Goal: Transaction & Acquisition: Purchase product/service

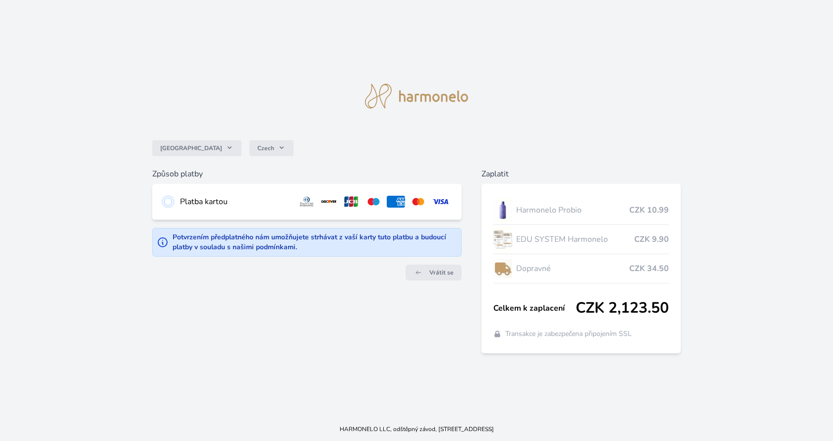
click at [168, 202] on input "radio" at bounding box center [168, 202] width 8 height 8
radio input "true"
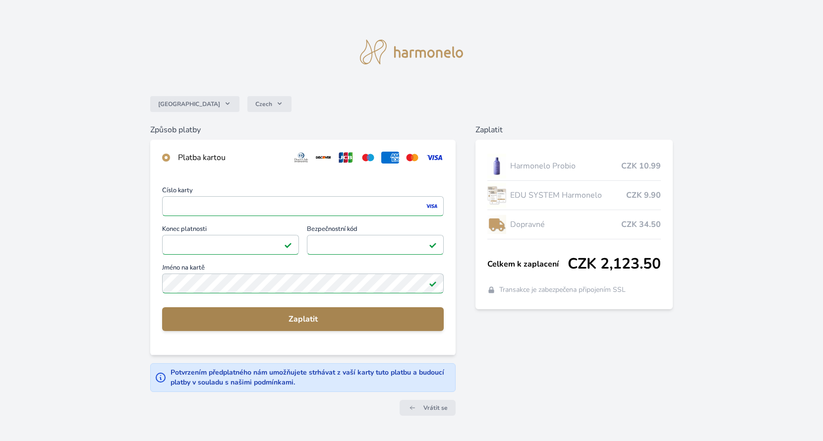
click at [309, 320] on span "Zaplatit" at bounding box center [303, 319] width 266 height 12
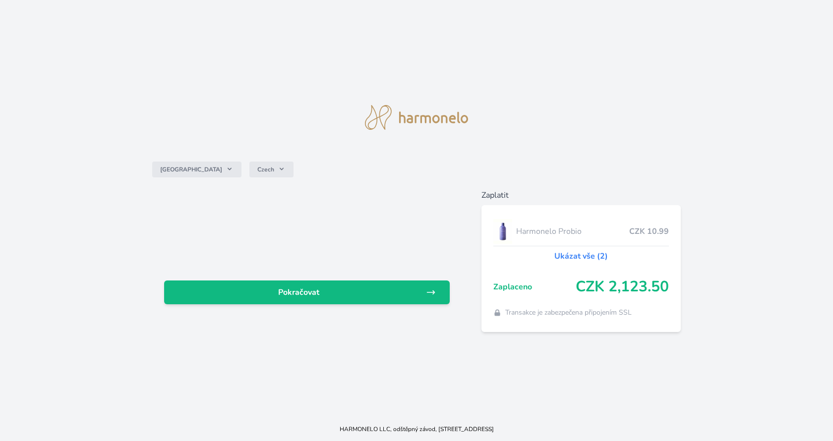
click at [139, 271] on div "Česko Czech Pokračovat Zaplatit Harmonelo Probio CZK 10.99 Ukázat vše (2) Zapla…" at bounding box center [416, 209] width 833 height 418
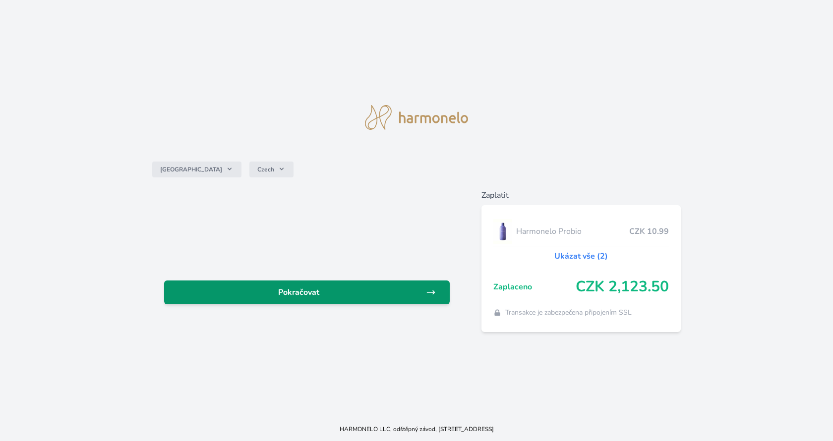
click at [288, 287] on span "Pokračovat" at bounding box center [299, 293] width 254 height 12
